Goal: Task Accomplishment & Management: Use online tool/utility

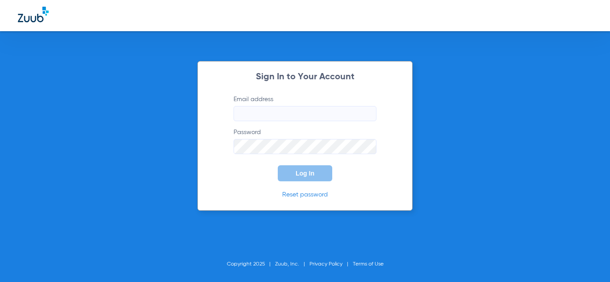
type input "[EMAIL_ADDRESS][DOMAIN_NAME]"
click at [308, 168] on button "Log In" at bounding box center [305, 174] width 54 height 16
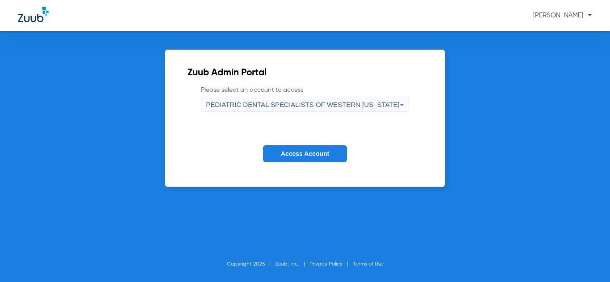
click at [308, 168] on form "Please select an account to access PEDIATRIC DENTAL SPECIALISTS OF WESTERN [US_…" at bounding box center [304, 131] width 234 height 91
click at [308, 155] on span "Access Account" at bounding box center [305, 153] width 48 height 7
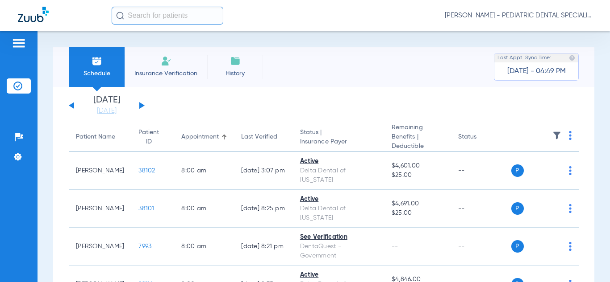
click at [570, 136] on img at bounding box center [569, 135] width 3 height 9
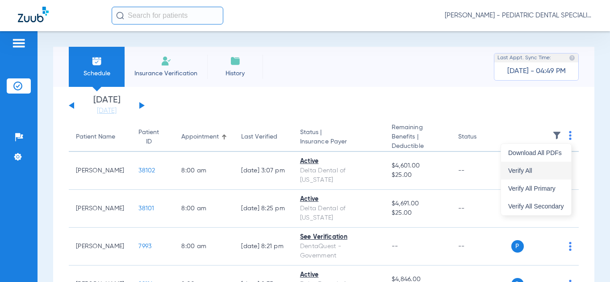
click at [540, 169] on span "Verify All" at bounding box center [536, 171] width 56 height 6
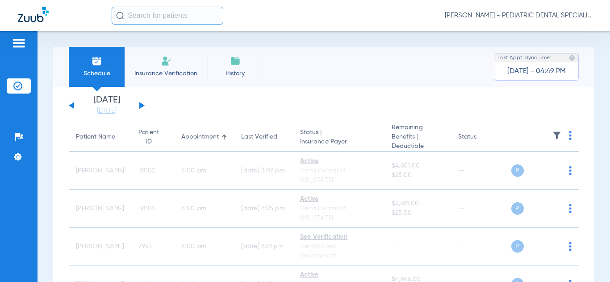
click at [542, 15] on span "[PERSON_NAME] - PEDIATRIC DENTAL SPECIALISTS OF WESTERN [US_STATE]" at bounding box center [517, 15] width 147 height 9
click at [541, 29] on span "Account Selection" at bounding box center [558, 32] width 50 height 6
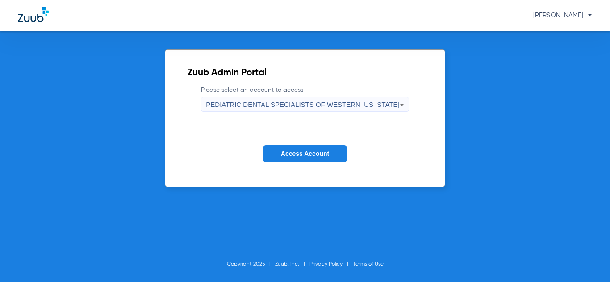
click at [396, 106] on icon at bounding box center [401, 105] width 11 height 11
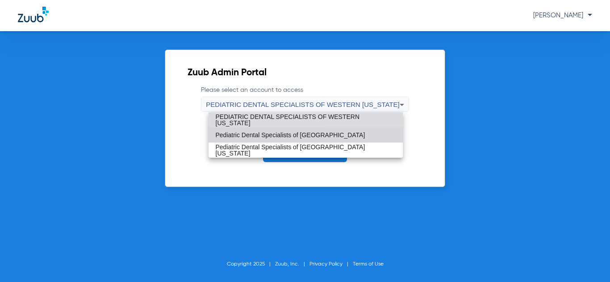
click at [365, 133] on mat-option "Pediatric Dental Specialists of [GEOGRAPHIC_DATA]" at bounding box center [305, 135] width 194 height 15
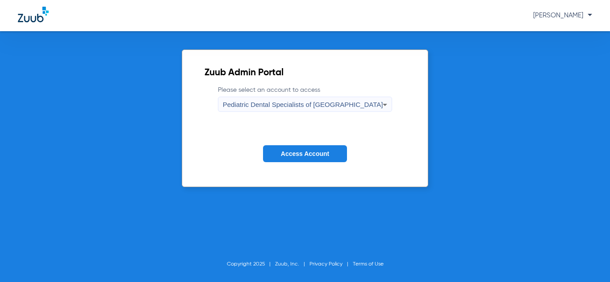
click at [310, 155] on span "Access Account" at bounding box center [305, 153] width 48 height 7
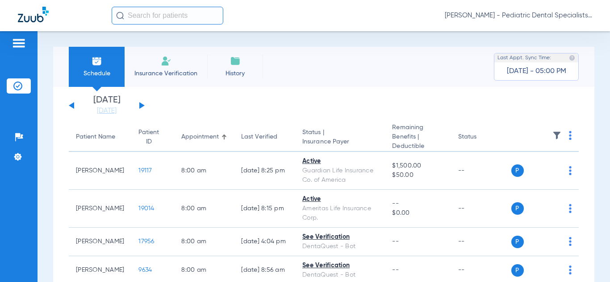
click at [571, 136] on img at bounding box center [569, 135] width 3 height 9
click at [533, 171] on span "Verify All" at bounding box center [537, 171] width 54 height 6
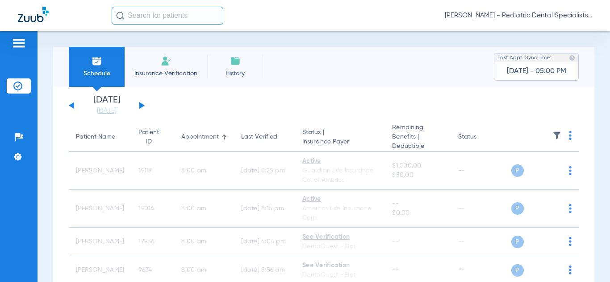
click at [523, 18] on span "[PERSON_NAME] - Pediatric Dental Specialists of [GEOGRAPHIC_DATA]" at bounding box center [517, 15] width 147 height 9
click at [532, 32] on button "Account Selection" at bounding box center [558, 32] width 64 height 18
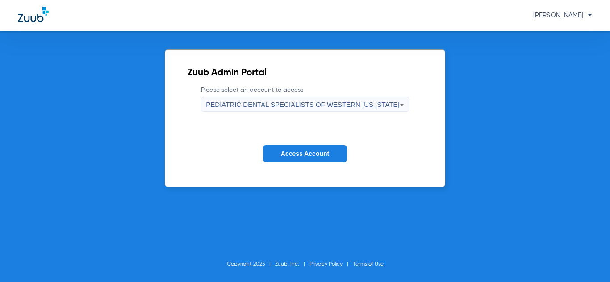
click at [370, 108] on span "PEDIATRIC DENTAL SPECIALISTS OF WESTERN [US_STATE]" at bounding box center [302, 105] width 193 height 8
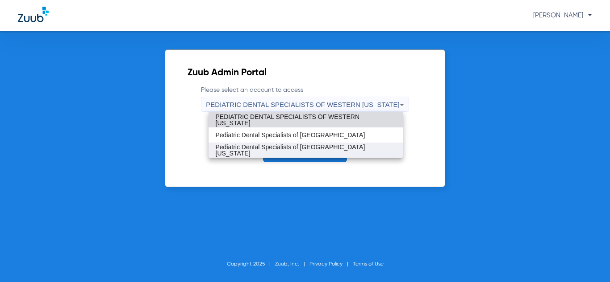
click at [332, 153] on span "Pediatric Dental Specialists of [GEOGRAPHIC_DATA][US_STATE]" at bounding box center [306, 150] width 180 height 12
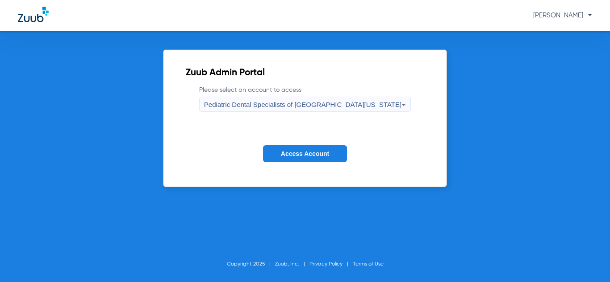
click at [331, 153] on button "Access Account" at bounding box center [305, 153] width 84 height 17
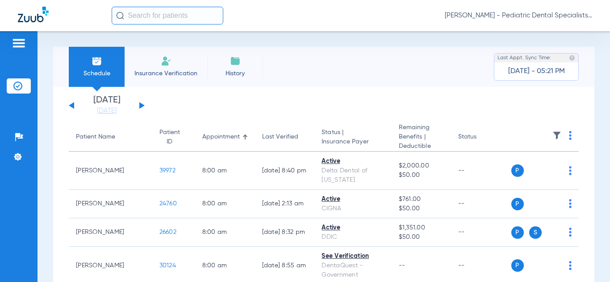
click at [570, 137] on img at bounding box center [569, 135] width 3 height 9
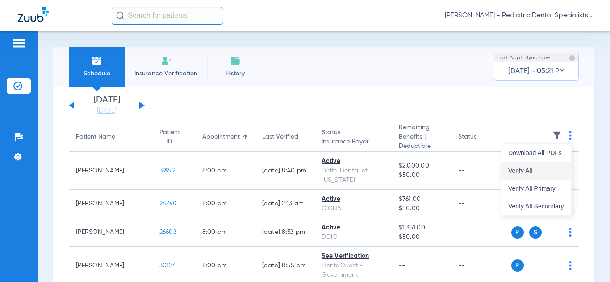
click at [540, 168] on span "Verify All" at bounding box center [536, 171] width 56 height 6
